Goal: Navigation & Orientation: Find specific page/section

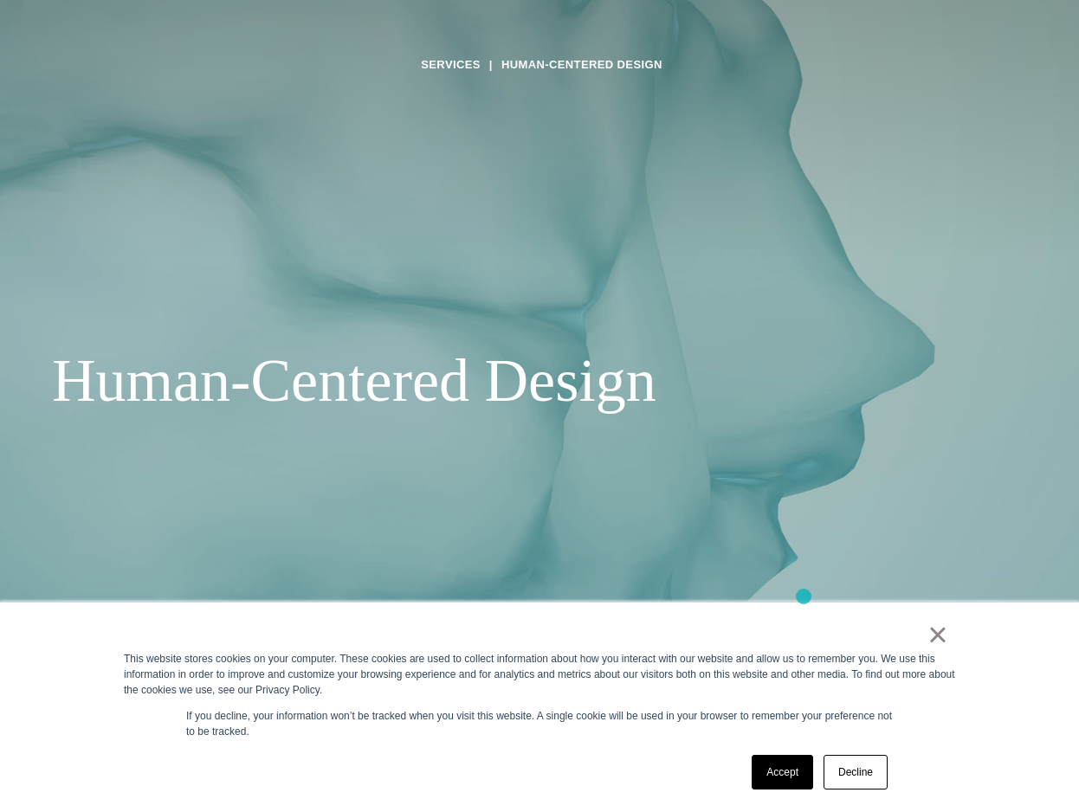
scroll to position [154, 0]
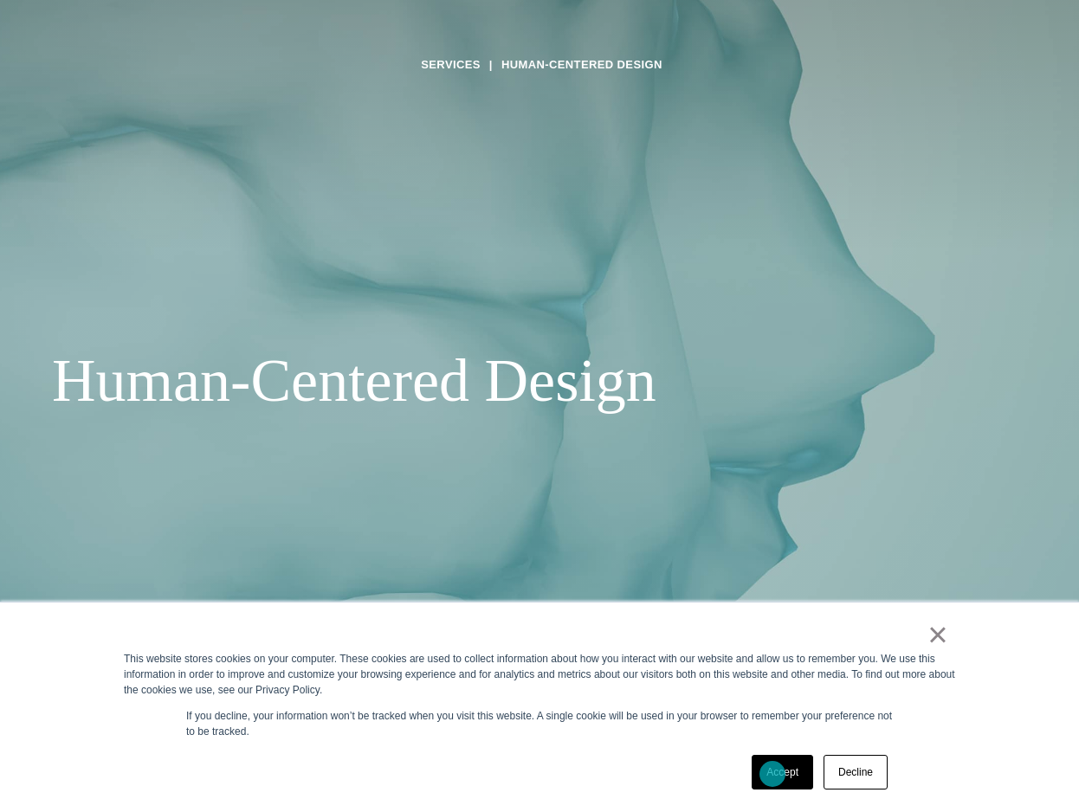
click at [772, 774] on link "Accept" at bounding box center [781, 772] width 61 height 35
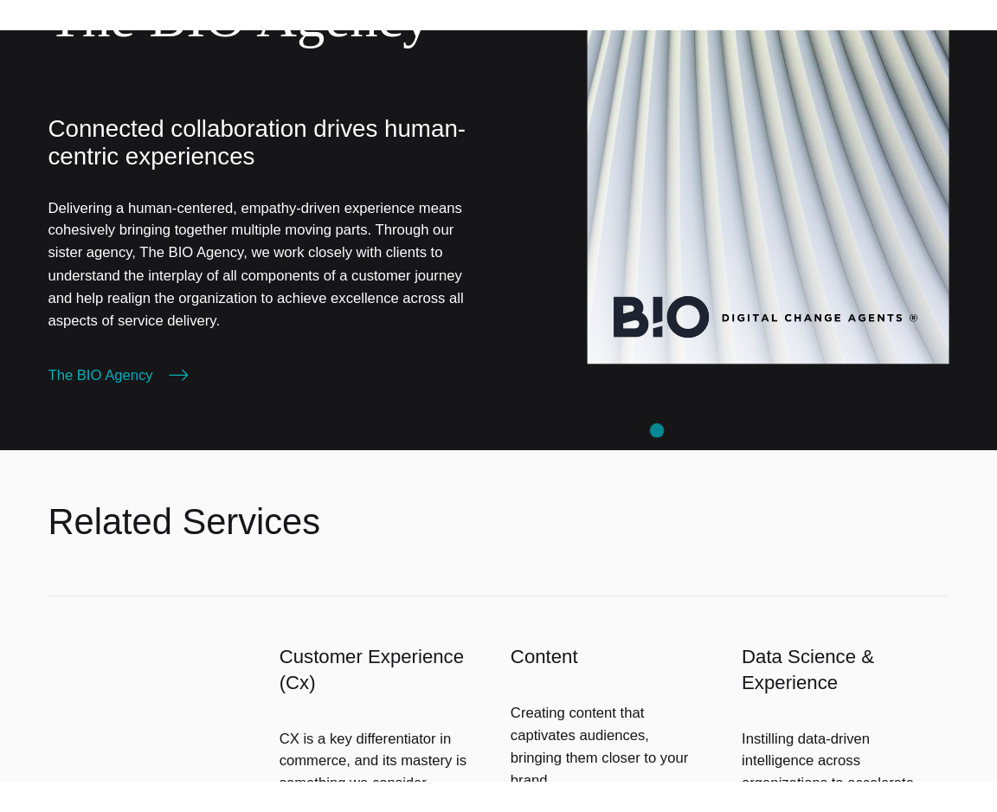
scroll to position [0, 0]
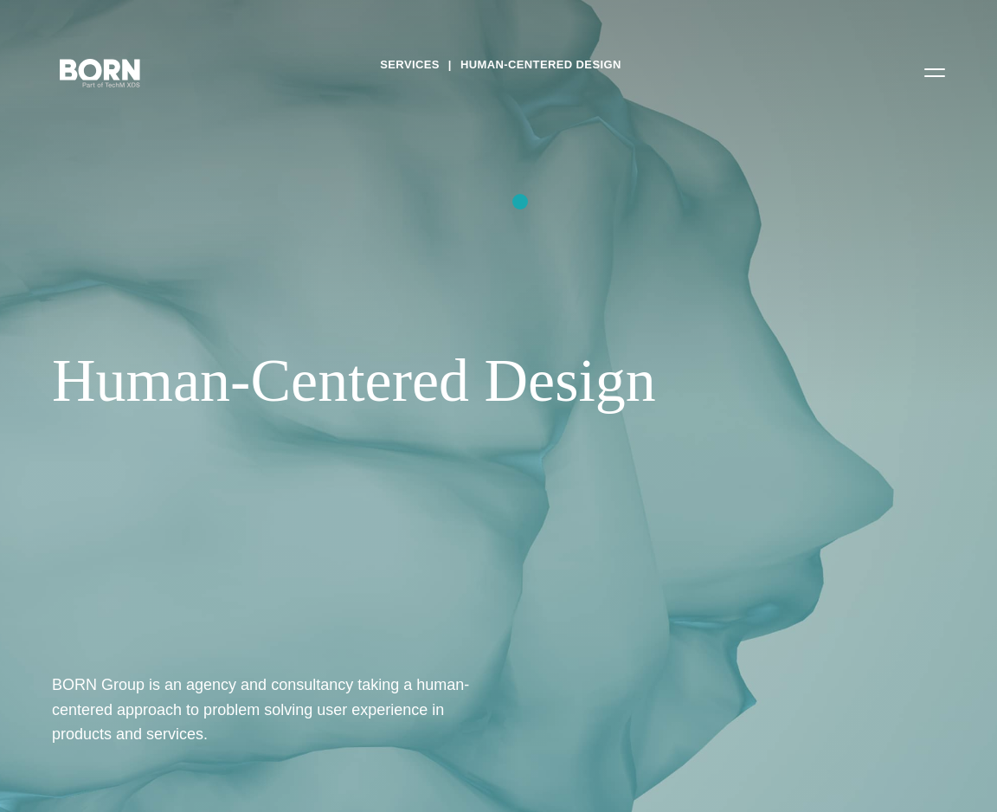
click at [520, 202] on div "Services Human-Centered Design Human-Centered Design BORN Group is an agency an…" at bounding box center [498, 406] width 997 height 812
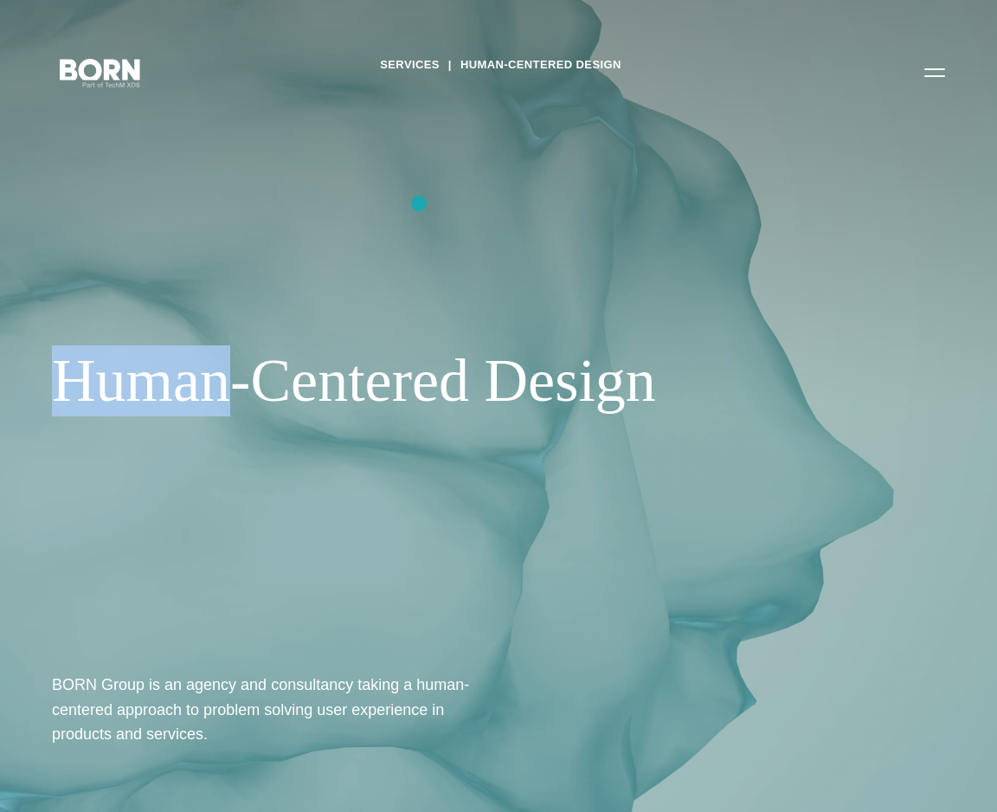
drag, startPoint x: 520, startPoint y: 203, endPoint x: 510, endPoint y: 274, distance: 70.9
click at [508, 276] on div "Services Human-Centered Design Human-Centered Design BORN Group is an agency an…" at bounding box center [498, 406] width 997 height 812
click at [517, 269] on div "Services Human-Centered Design Human-Centered Design BORN Group is an agency an…" at bounding box center [498, 406] width 997 height 812
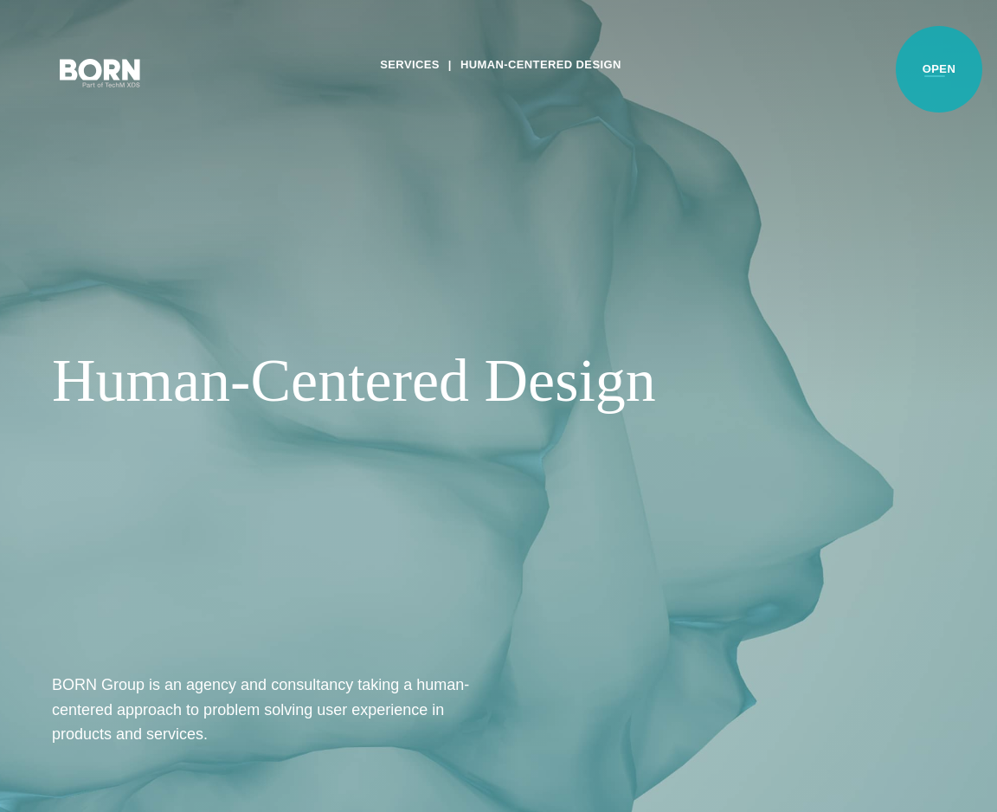
click at [939, 69] on button "Primary Menu" at bounding box center [935, 72] width 42 height 36
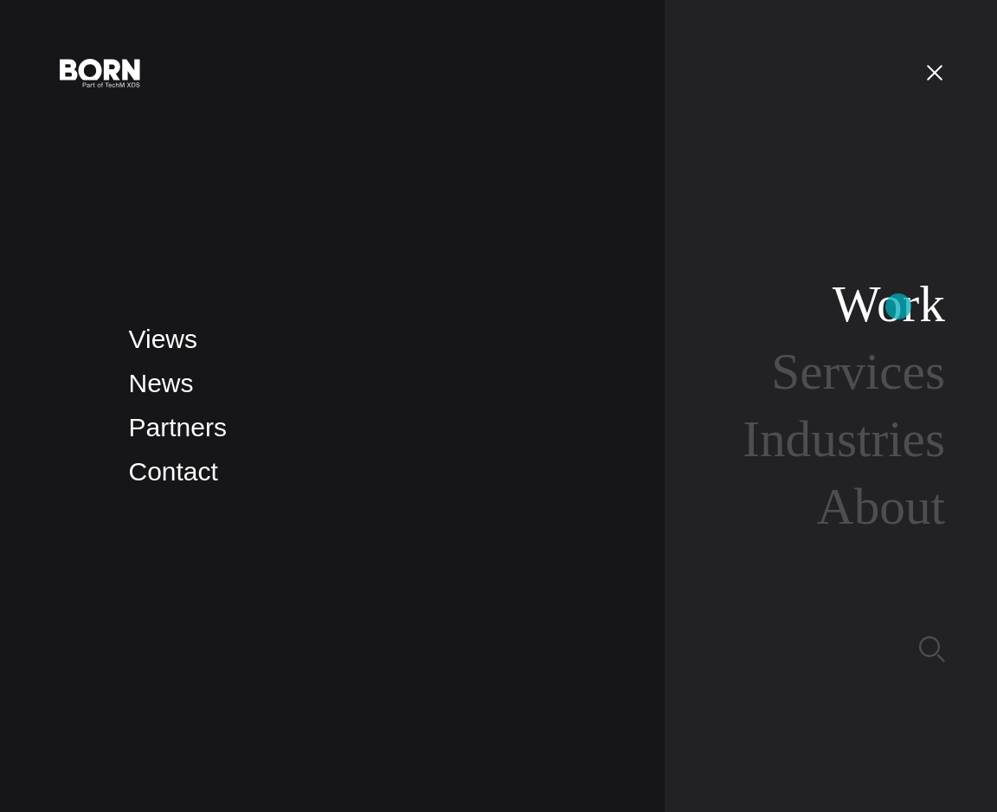
click at [899, 306] on link "Work" at bounding box center [889, 303] width 113 height 57
